Goal: Task Accomplishment & Management: Use online tool/utility

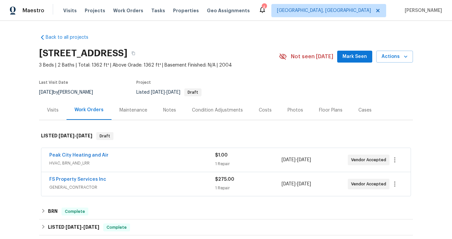
click at [134, 180] on div "FS Property Services Inc" at bounding box center [132, 180] width 166 height 8
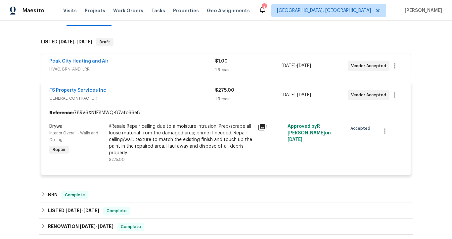
scroll to position [98, 0]
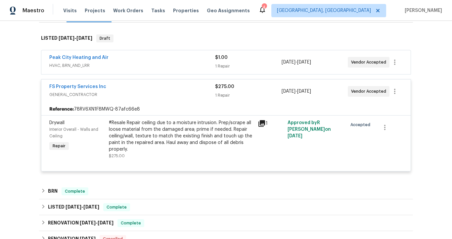
click at [180, 60] on div "Peak City Heating and Air" at bounding box center [132, 58] width 166 height 8
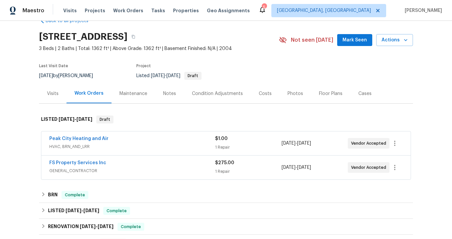
scroll to position [16, 0]
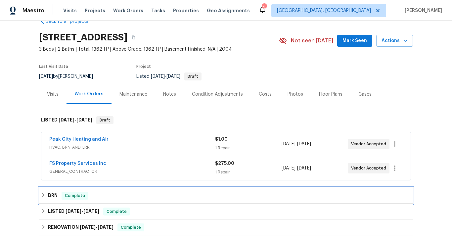
click at [112, 191] on div "BRN Complete" at bounding box center [226, 195] width 374 height 16
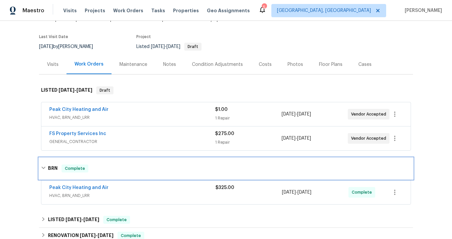
scroll to position [46, 0]
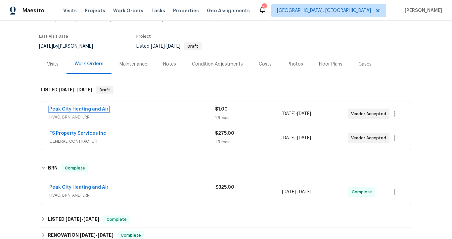
click at [102, 108] on link "Peak City Heating and Air" at bounding box center [78, 109] width 59 height 5
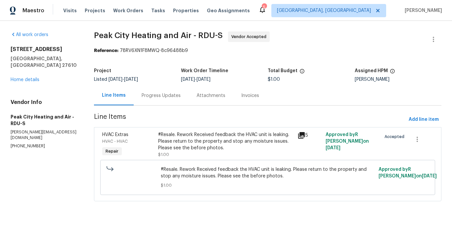
click at [298, 134] on icon at bounding box center [301, 135] width 7 height 7
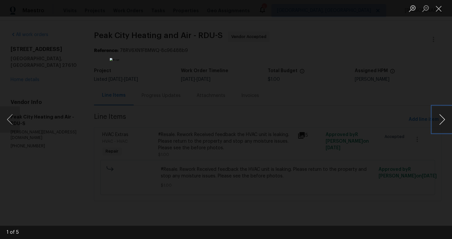
click at [441, 115] on button "Next image" at bounding box center [442, 119] width 20 height 26
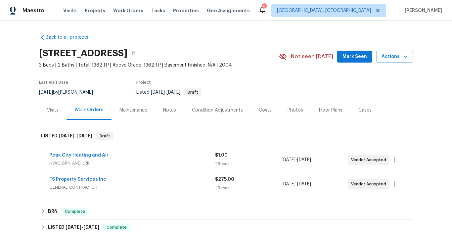
click at [109, 160] on span "HVAC, BRN_AND_LRR" at bounding box center [132, 163] width 166 height 7
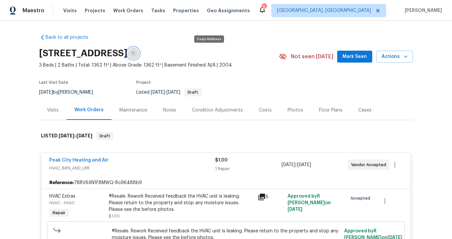
click at [135, 53] on icon "button" at bounding box center [133, 53] width 4 height 4
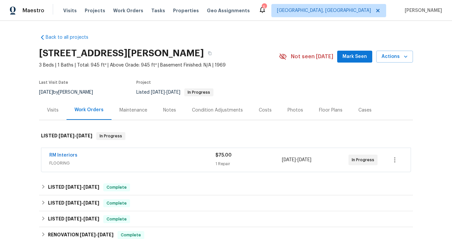
click at [113, 159] on div "RM Interiors" at bounding box center [132, 156] width 166 height 8
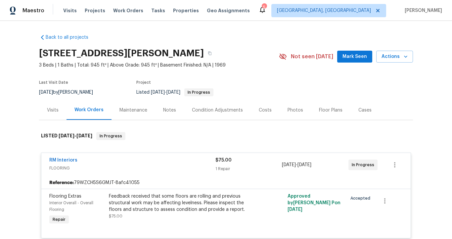
click at [114, 161] on div "RM Interiors" at bounding box center [132, 161] width 166 height 8
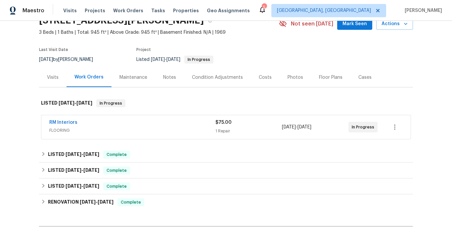
scroll to position [34, 0]
